Goal: Information Seeking & Learning: Check status

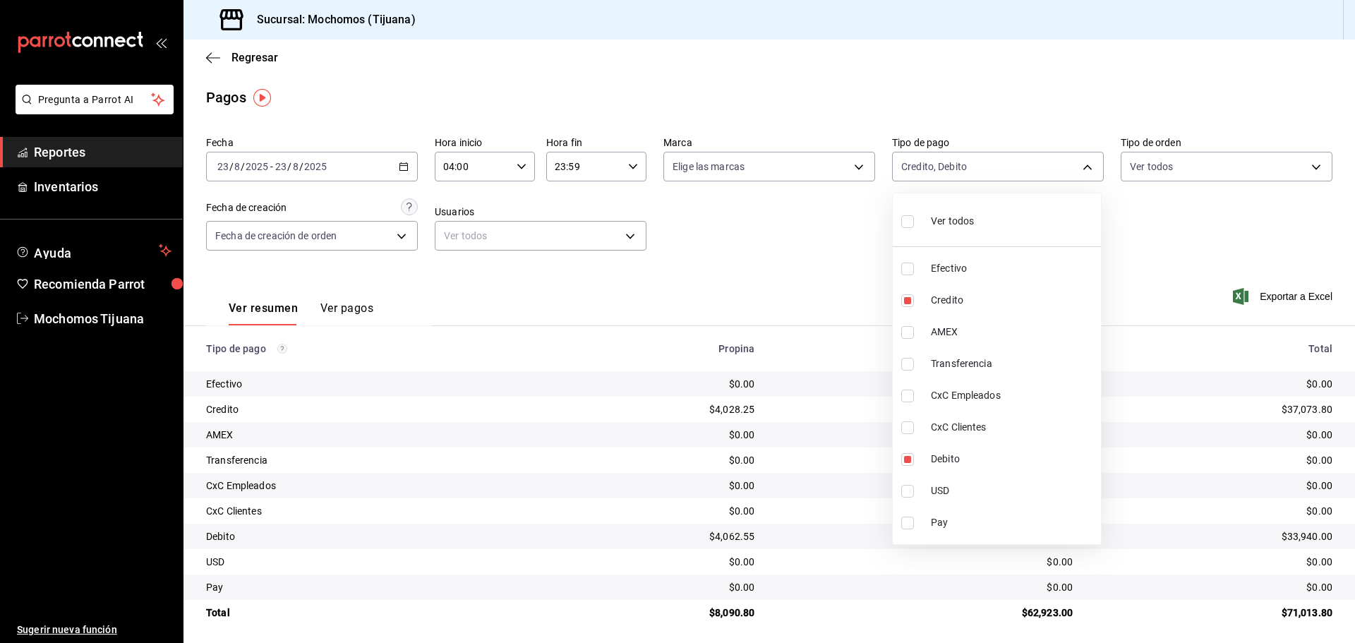
click at [205, 55] on div at bounding box center [677, 321] width 1355 height 643
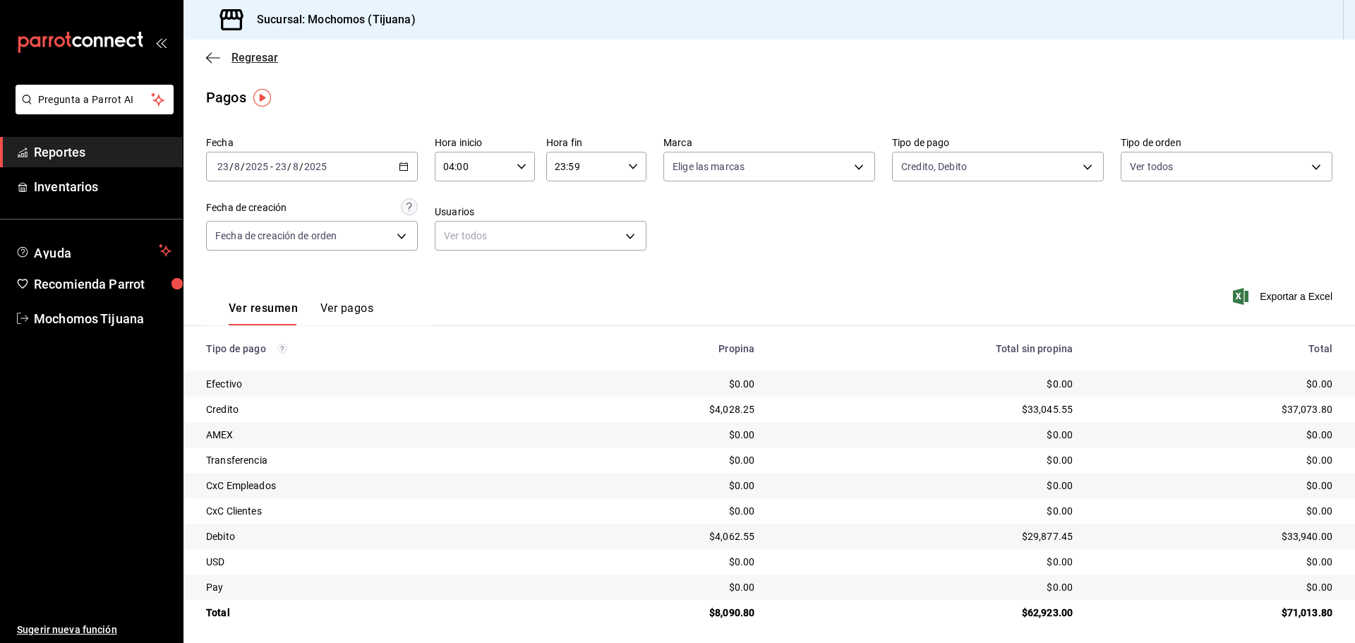
click at [209, 55] on icon "button" at bounding box center [209, 57] width 6 height 11
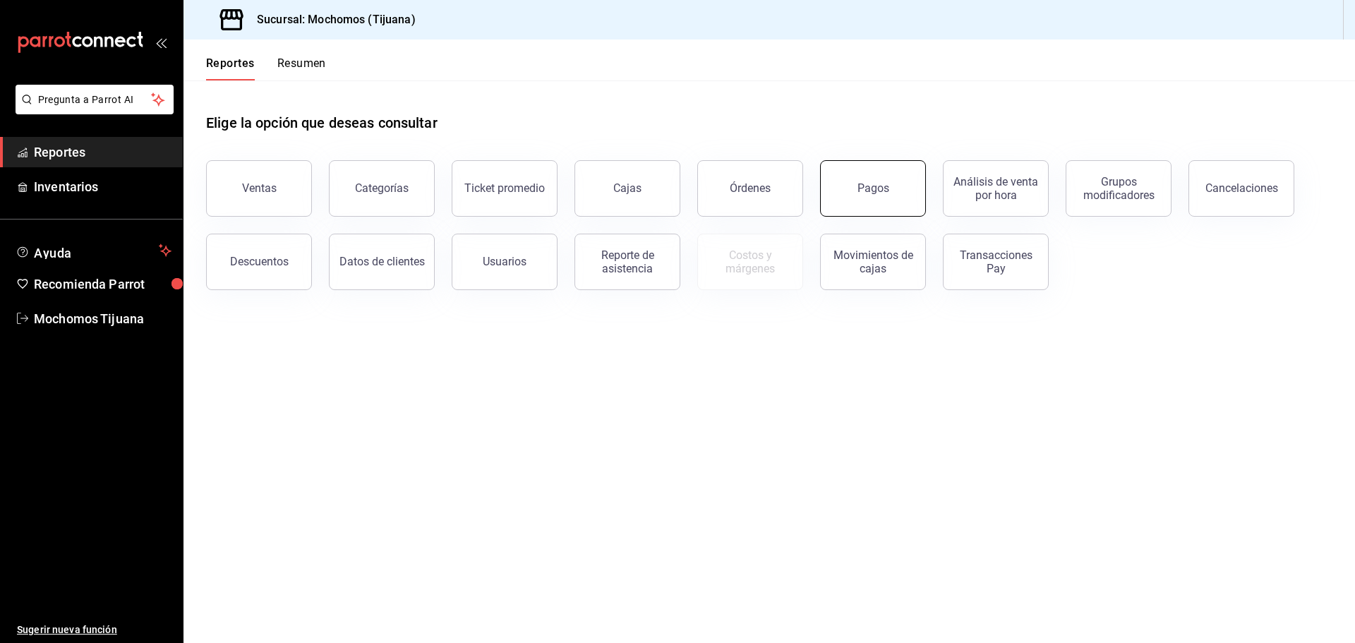
click at [838, 183] on button "Pagos" at bounding box center [873, 188] width 106 height 56
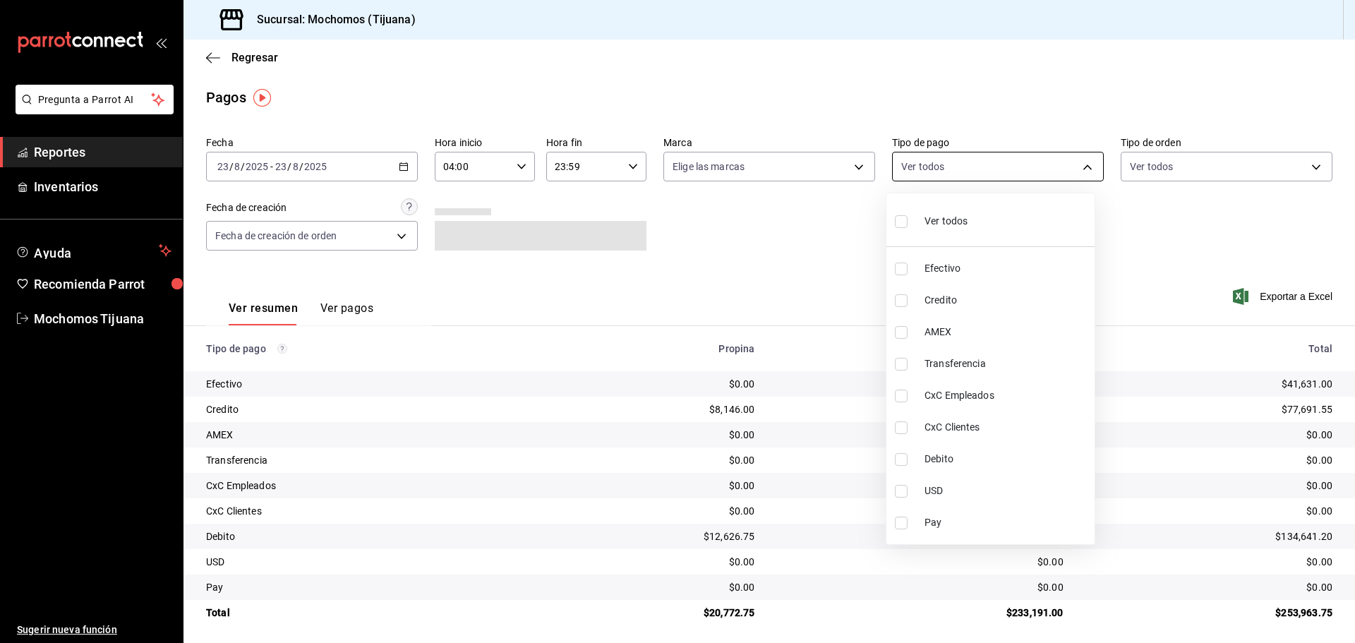
click at [1084, 169] on body "Pregunta a Parrot AI Reportes Inventarios Ayuda Recomienda Parrot Mochomos Tiju…" at bounding box center [677, 321] width 1355 height 643
click at [974, 309] on li "Credito" at bounding box center [990, 300] width 208 height 32
type input "a27a072c-b141-4985-9f83-ae60dbe2196b"
checkbox input "true"
click at [971, 461] on span "Debito" at bounding box center [1013, 459] width 164 height 15
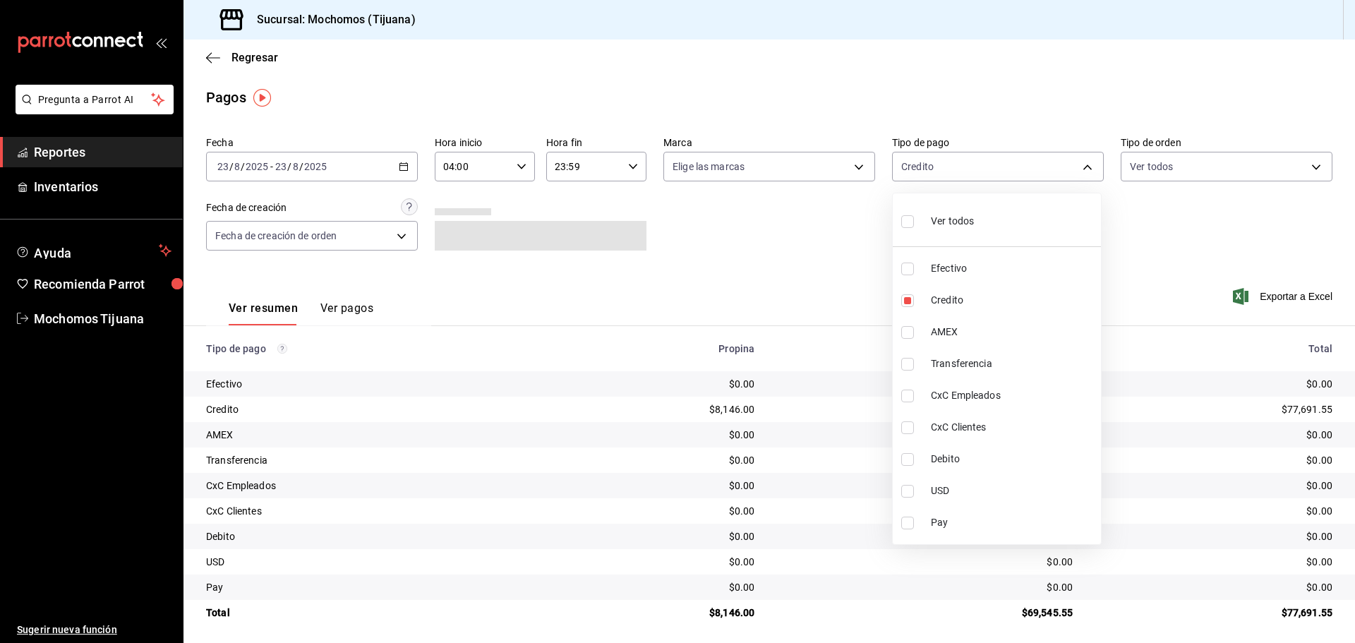
type input "a27a072c-b141-4985-9f83-ae60dbe2196b,b7370aa5-450f-4a05-bab4-2784151f97fb"
checkbox input "true"
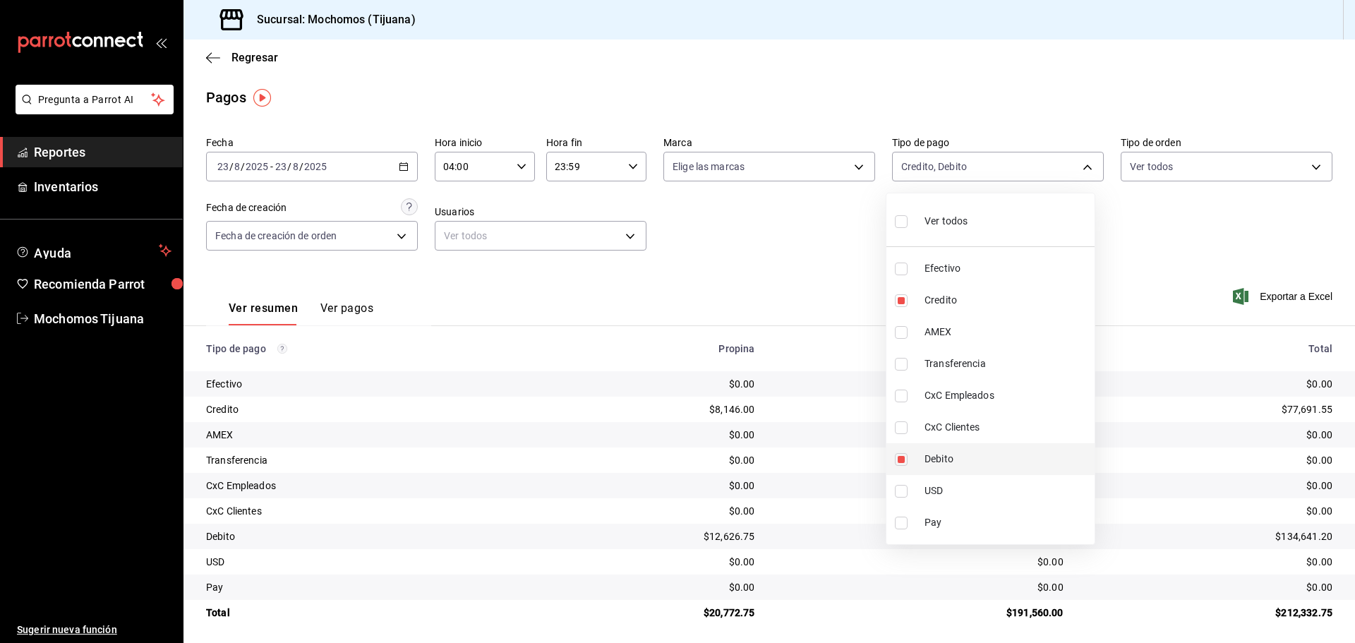
type input "a27a072c-b141-4985-9f83-ae60dbe2196b"
checkbox input "false"
